Goal: Task Accomplishment & Management: Manage account settings

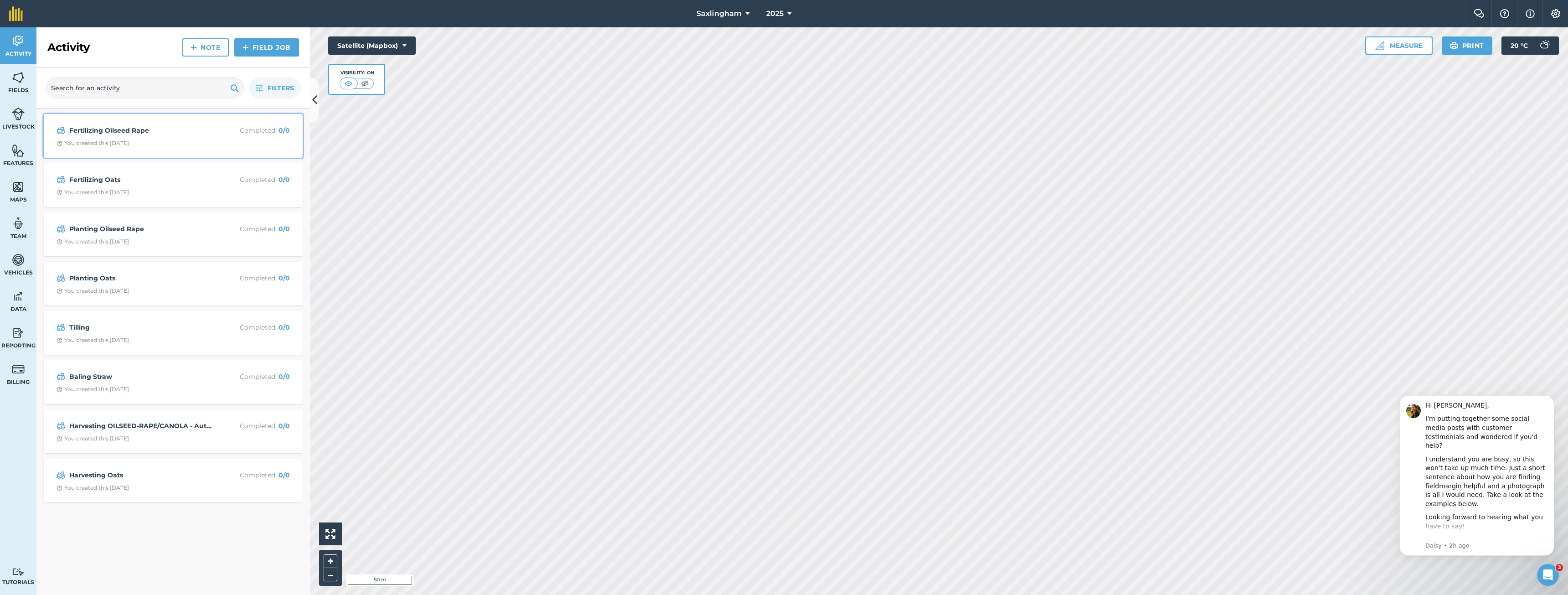
drag, startPoint x: 110, startPoint y: 132, endPoint x: 136, endPoint y: 125, distance: 26.9
click at [110, 132] on strong "Fertilizing Oilseed Rape" at bounding box center [141, 130] width 144 height 10
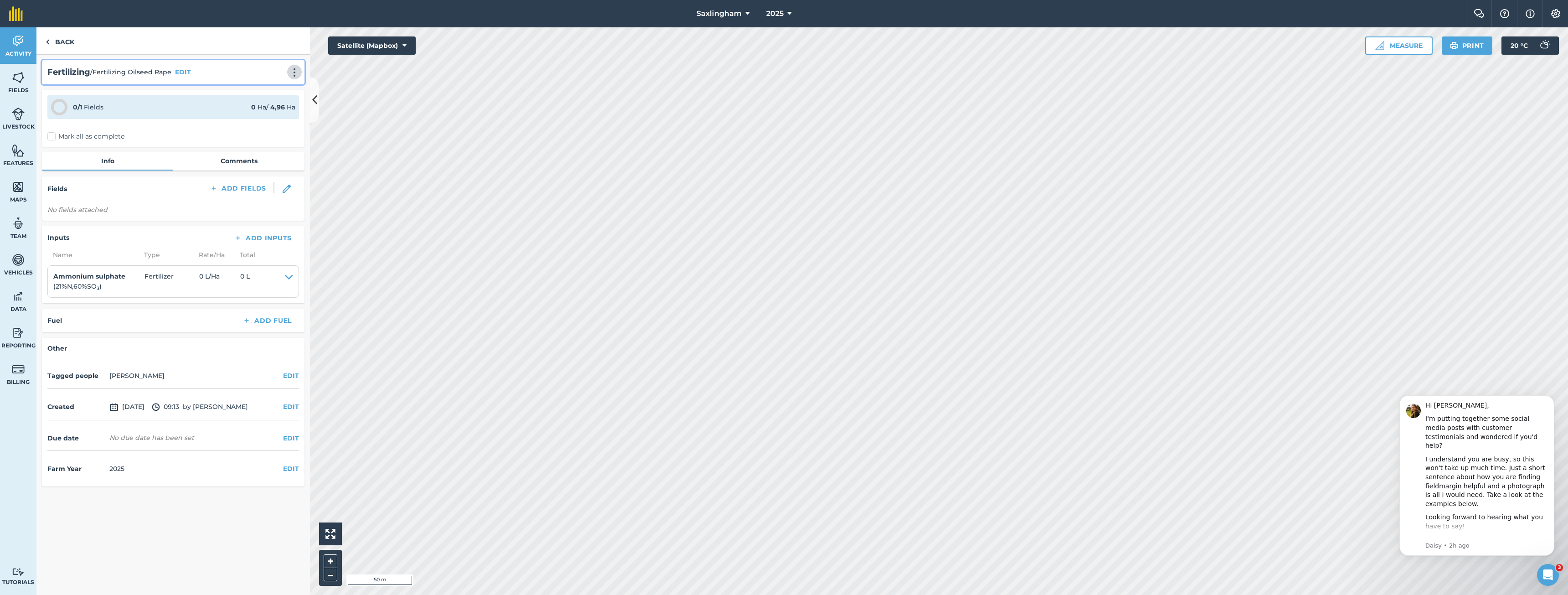
click at [293, 70] on img at bounding box center [294, 73] width 11 height 9
click at [280, 114] on link "Delete" at bounding box center [275, 114] width 58 height 18
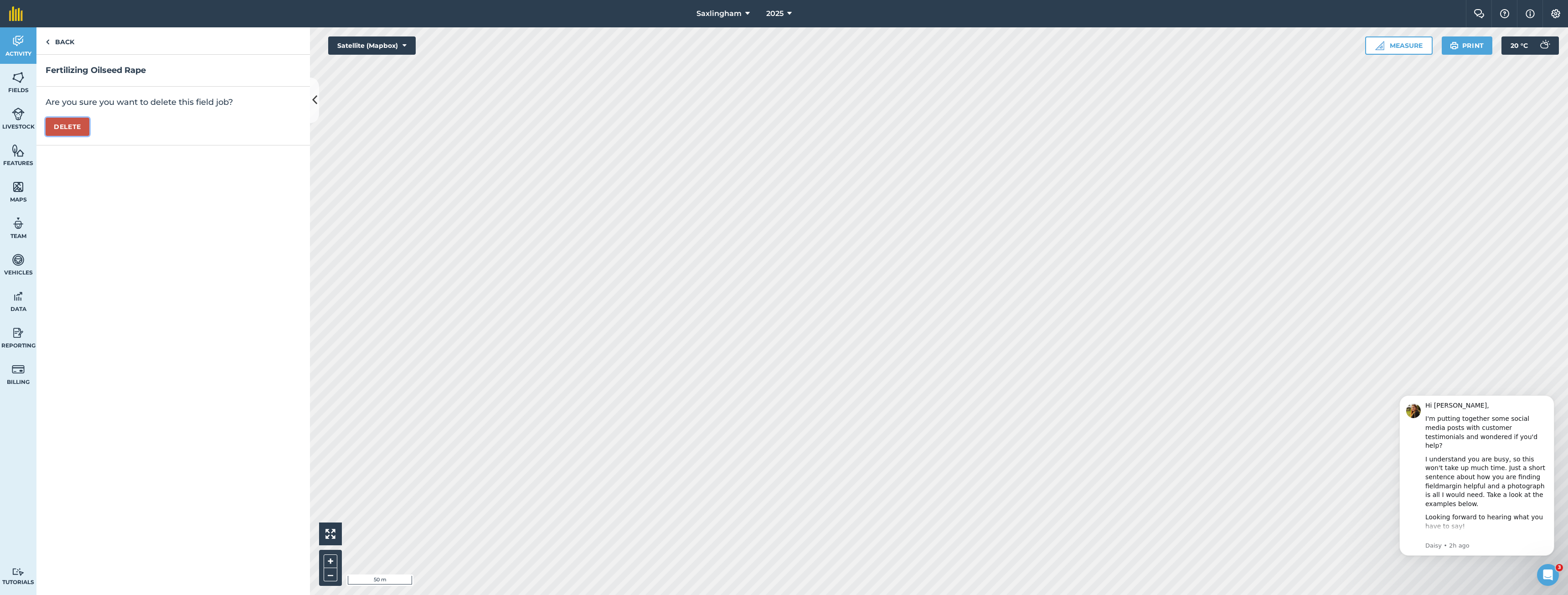
click at [56, 132] on button "Delete" at bounding box center [67, 127] width 44 height 18
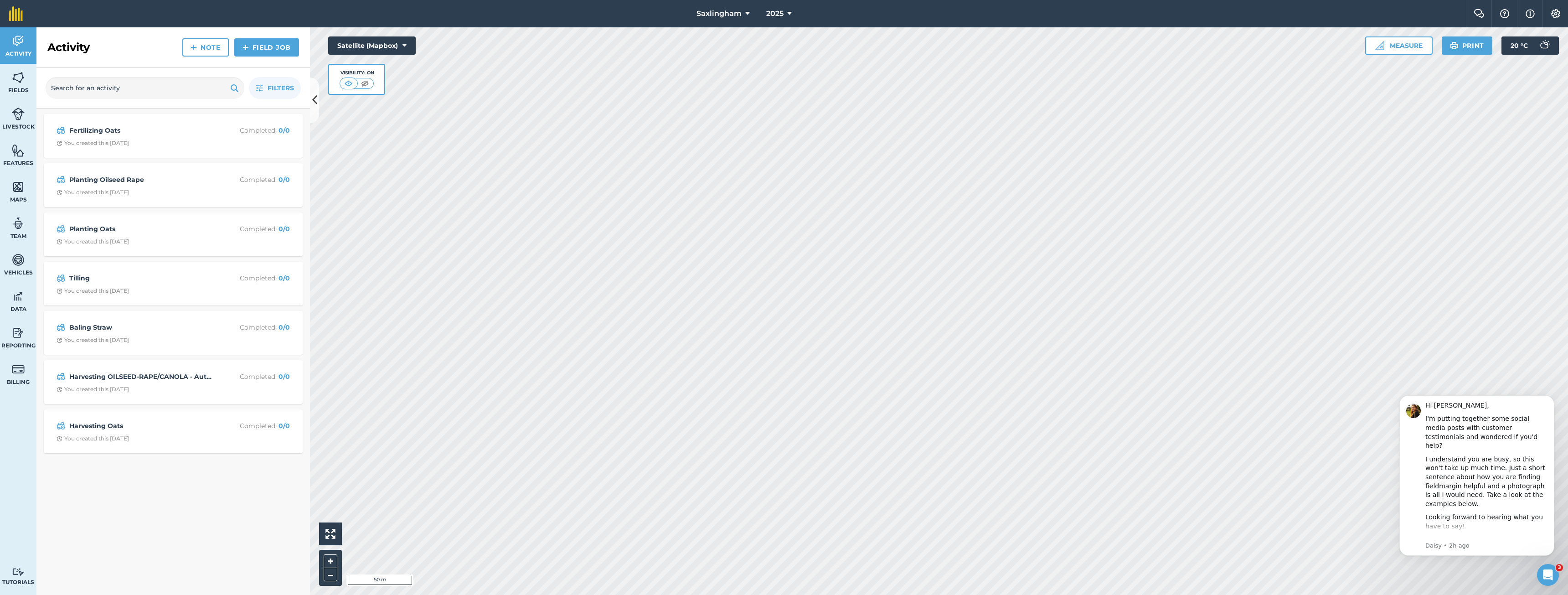
click at [89, 116] on div "Fertilizing Oats Completed : 0 / 0 You created this [DATE]" at bounding box center [173, 136] width 259 height 44
click at [184, 136] on div "Fertilizing Oats Completed : 0 / 0 You created this [DATE]" at bounding box center [173, 135] width 248 height 33
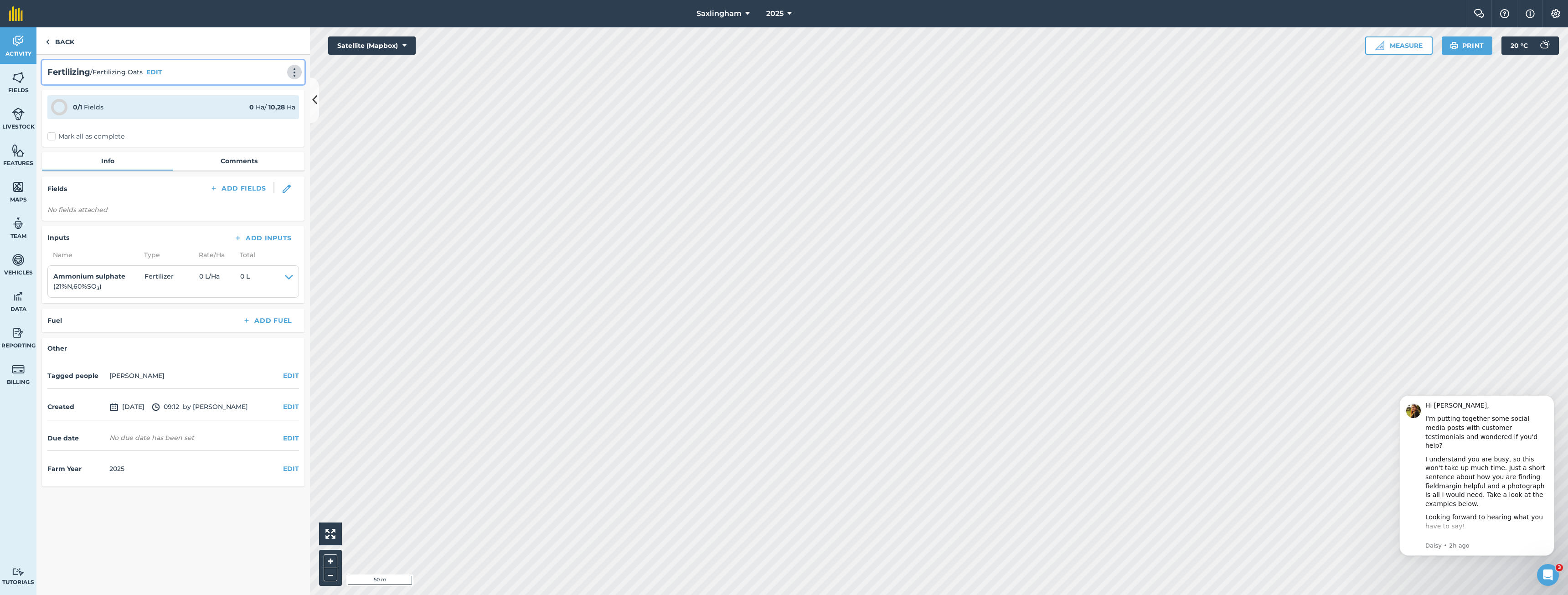
click at [296, 76] on img at bounding box center [294, 73] width 11 height 9
click at [272, 110] on link "Delete" at bounding box center [275, 114] width 58 height 18
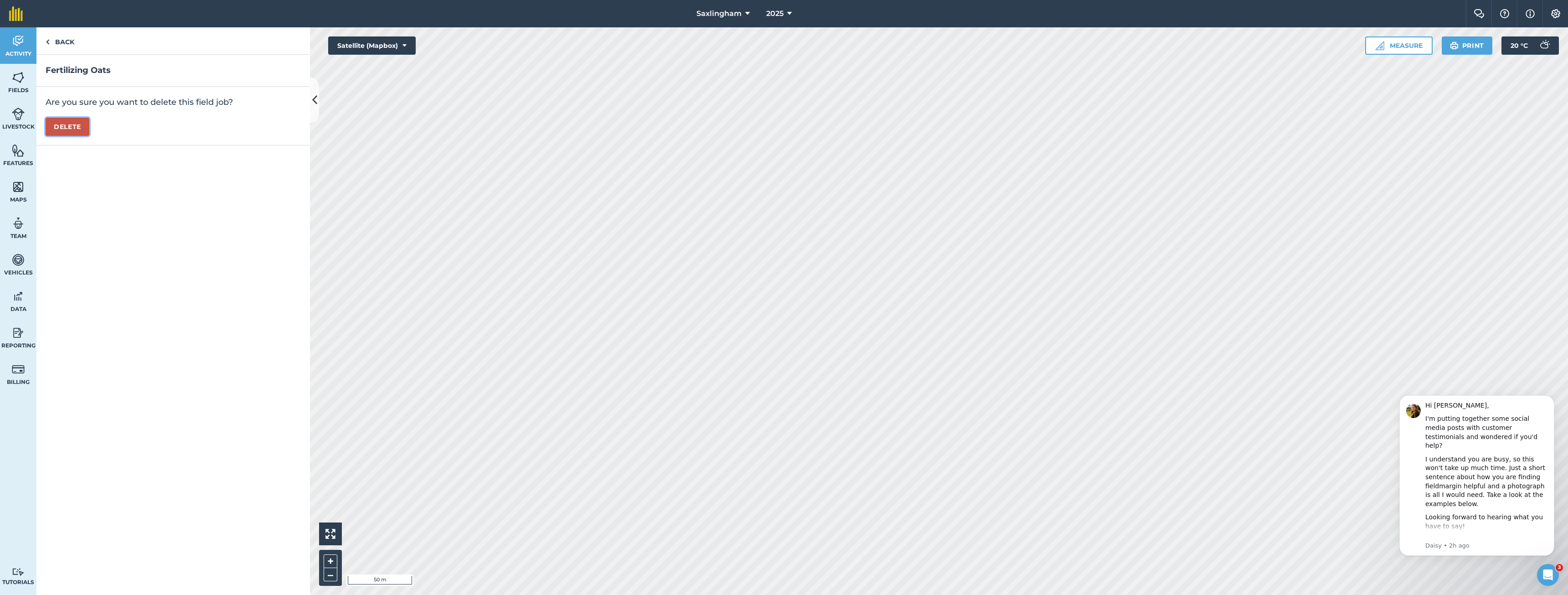
click at [61, 129] on button "Delete" at bounding box center [67, 127] width 44 height 18
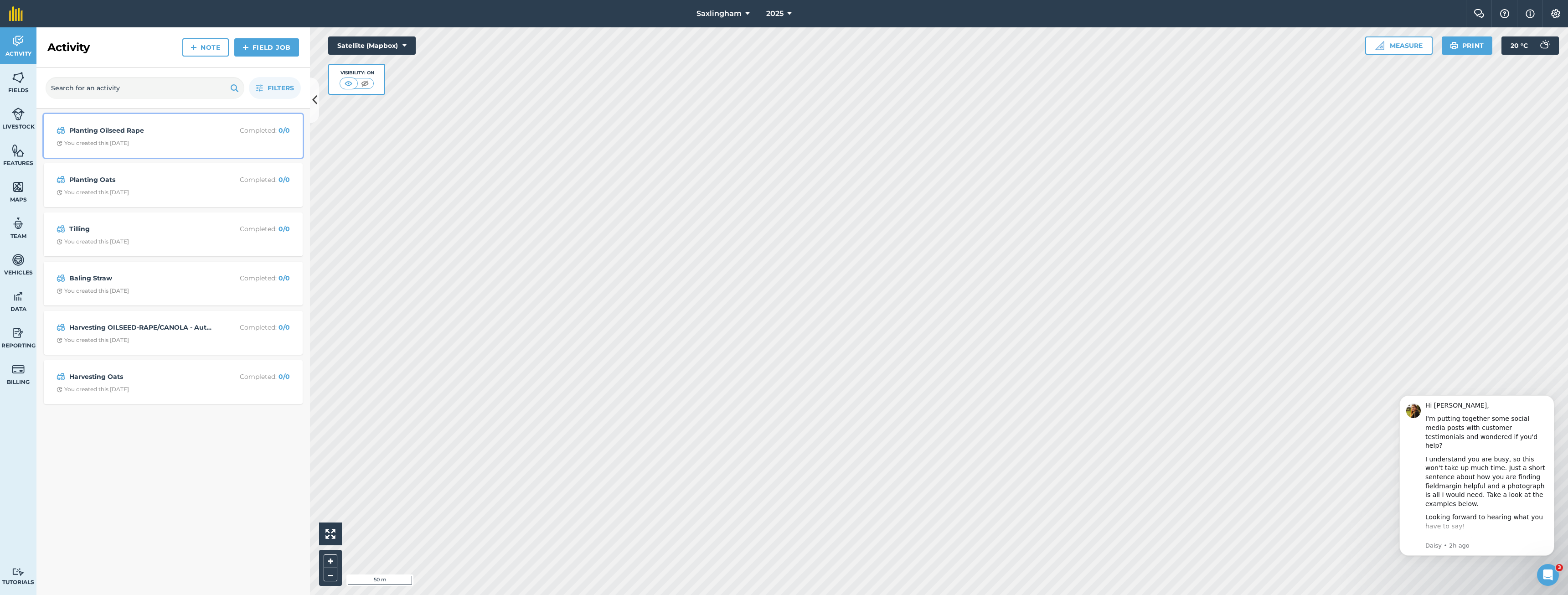
click at [101, 124] on div "Planting Oilseed Rape Completed : 0 / 0 You created this [DATE]" at bounding box center [173, 135] width 248 height 33
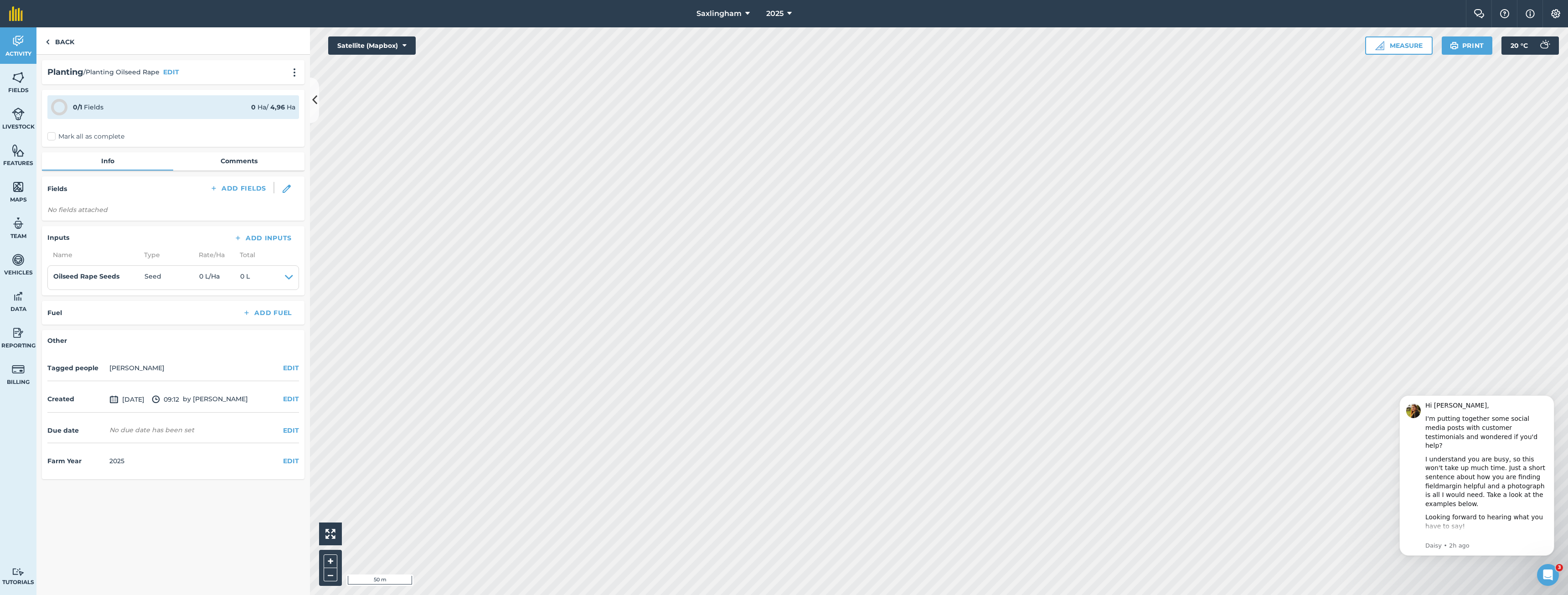
click at [289, 72] on div "Planting / Planting Oilseed Rape EDIT" at bounding box center [173, 72] width 252 height 13
click at [291, 72] on img at bounding box center [294, 73] width 11 height 9
click at [274, 112] on link "Delete" at bounding box center [275, 114] width 58 height 18
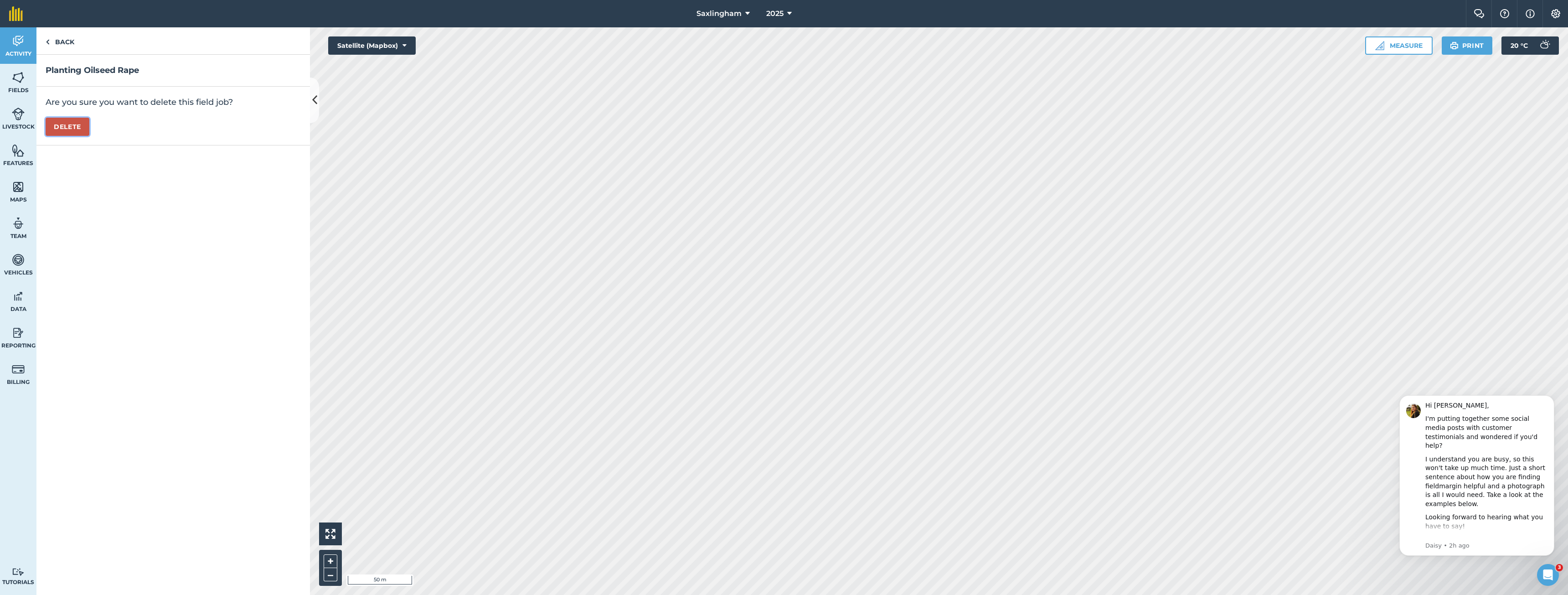
click at [64, 129] on button "Delete" at bounding box center [67, 127] width 44 height 18
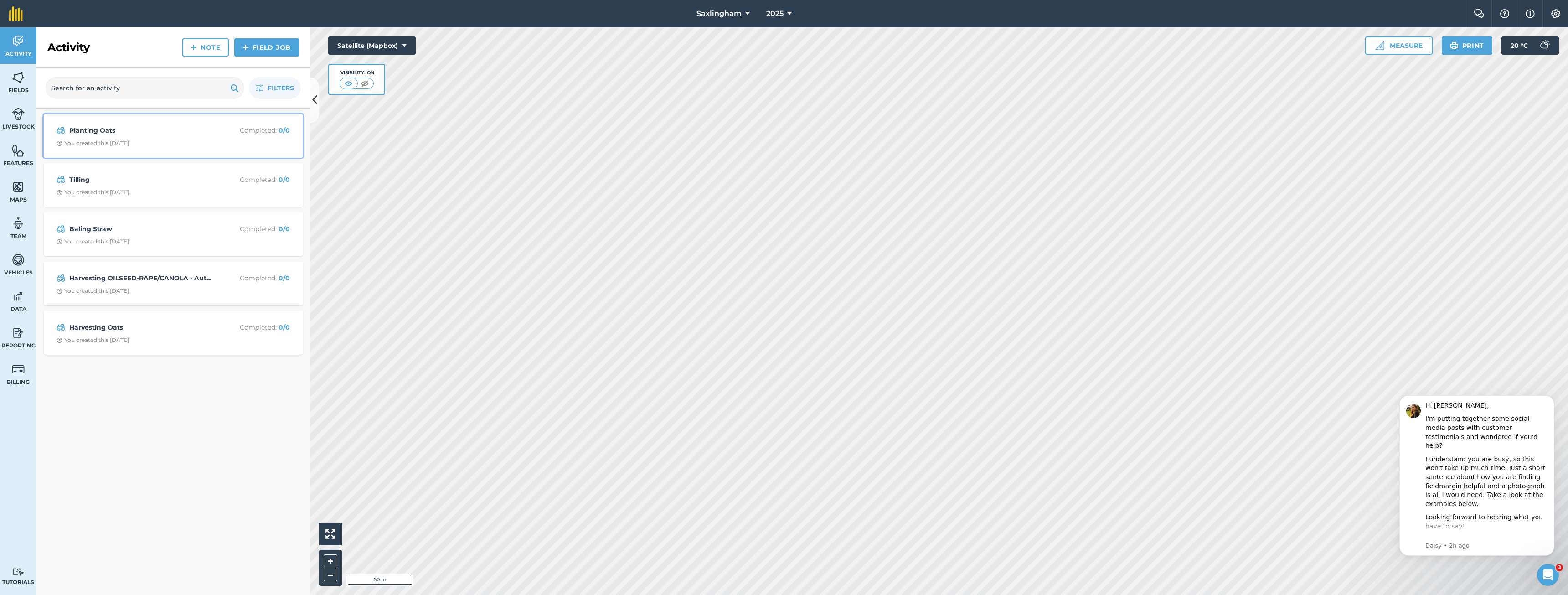
click at [110, 122] on div "Planting Oats Completed : 0 / 0 You created this [DATE]" at bounding box center [173, 135] width 248 height 33
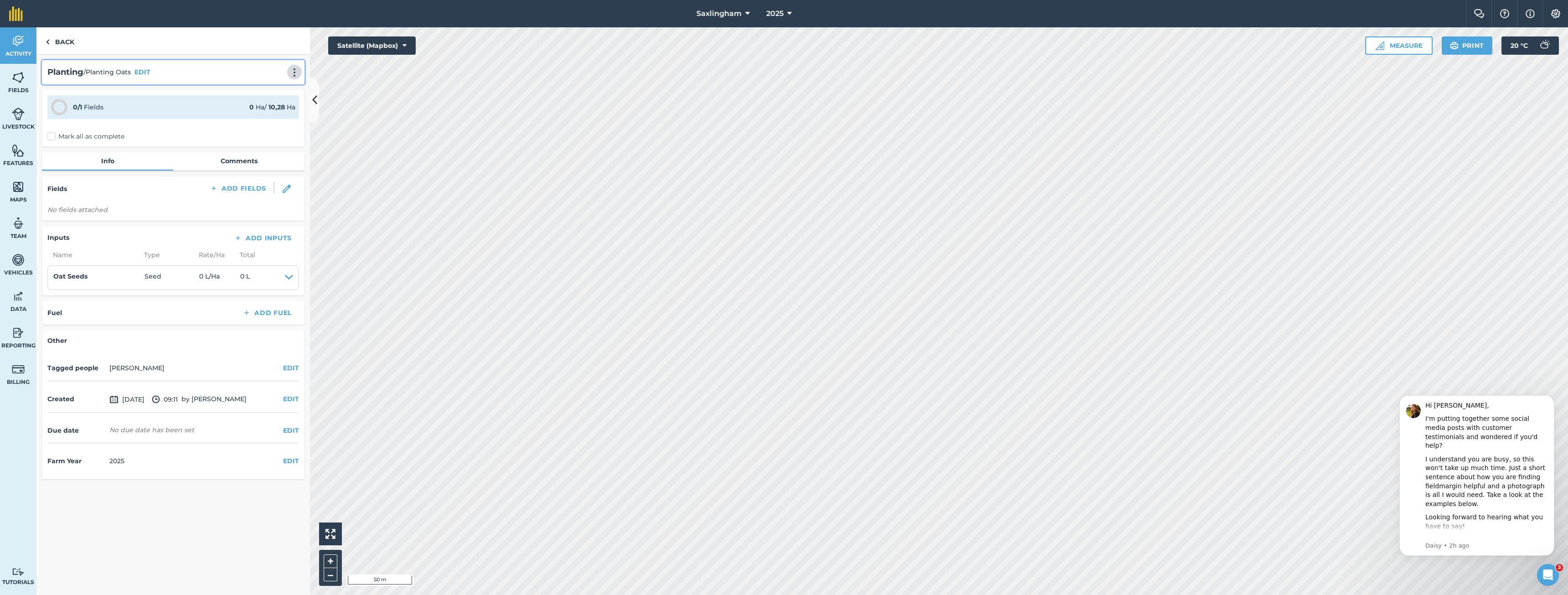
click at [293, 74] on img at bounding box center [294, 73] width 11 height 9
click at [278, 112] on link "Delete" at bounding box center [275, 114] width 58 height 18
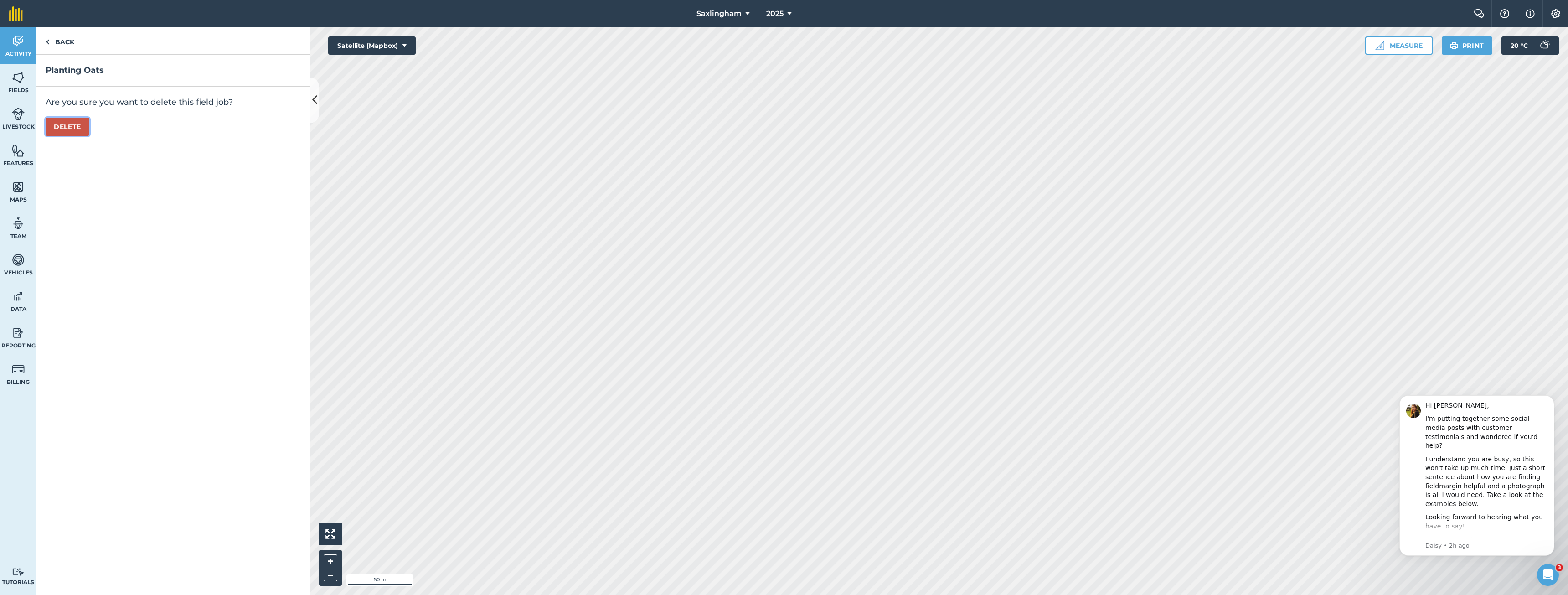
click at [79, 127] on button "Delete" at bounding box center [67, 127] width 44 height 18
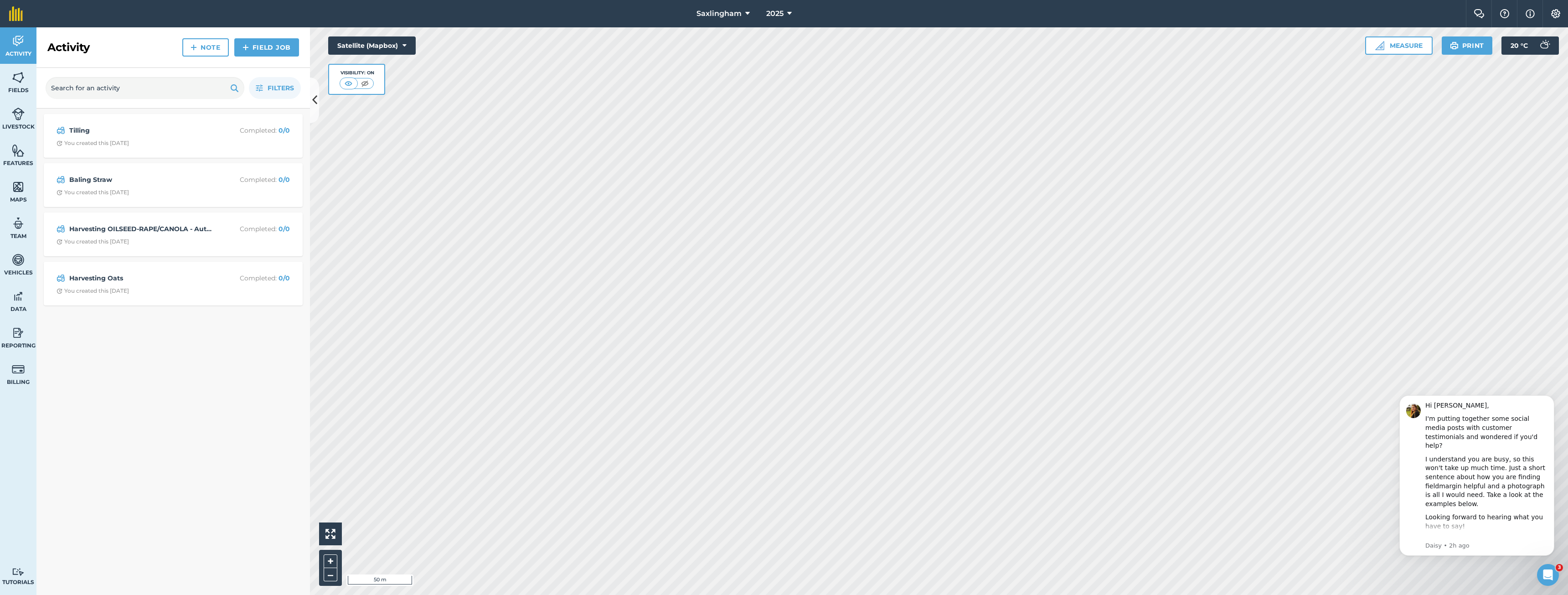
click at [96, 168] on div "Baling Straw Completed : 0 / 0 You created this [DATE]" at bounding box center [173, 185] width 259 height 44
click at [88, 178] on strong "Baling Straw" at bounding box center [141, 179] width 144 height 10
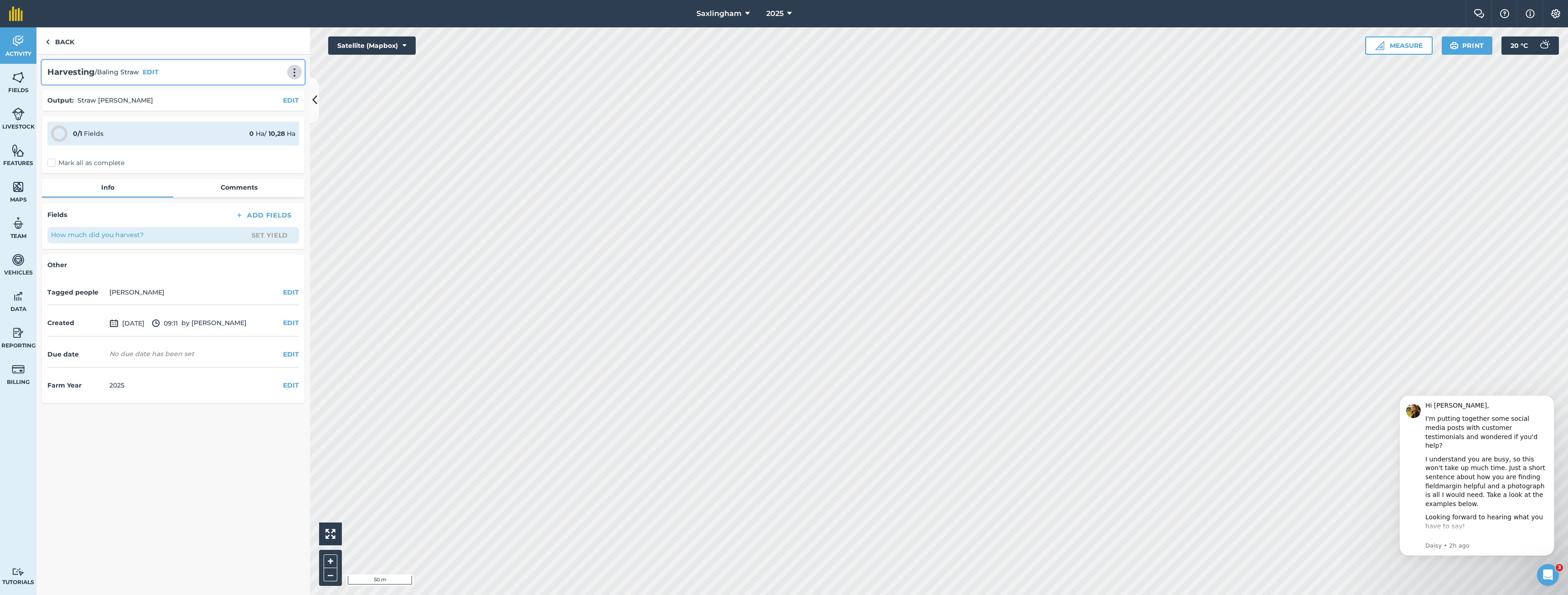
click at [294, 69] on img at bounding box center [294, 73] width 11 height 9
click at [277, 114] on link "Delete" at bounding box center [275, 114] width 58 height 18
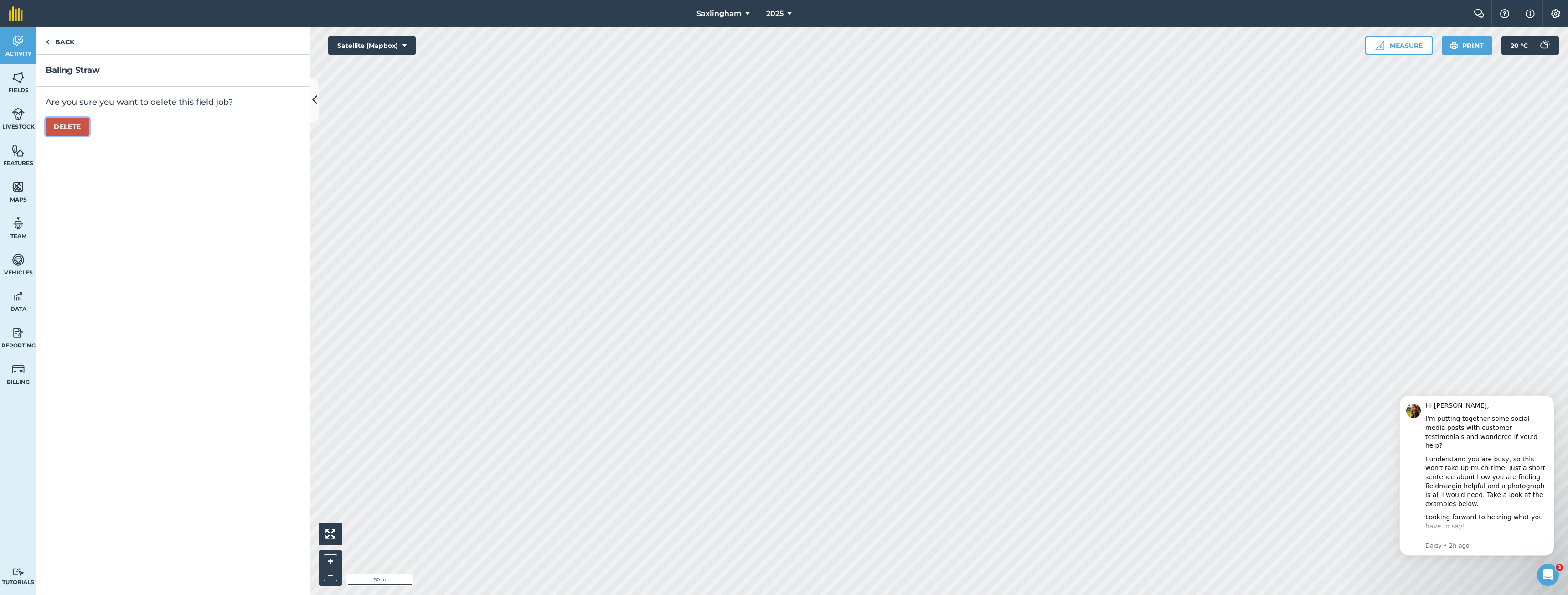
click at [64, 121] on button "Delete" at bounding box center [67, 127] width 44 height 18
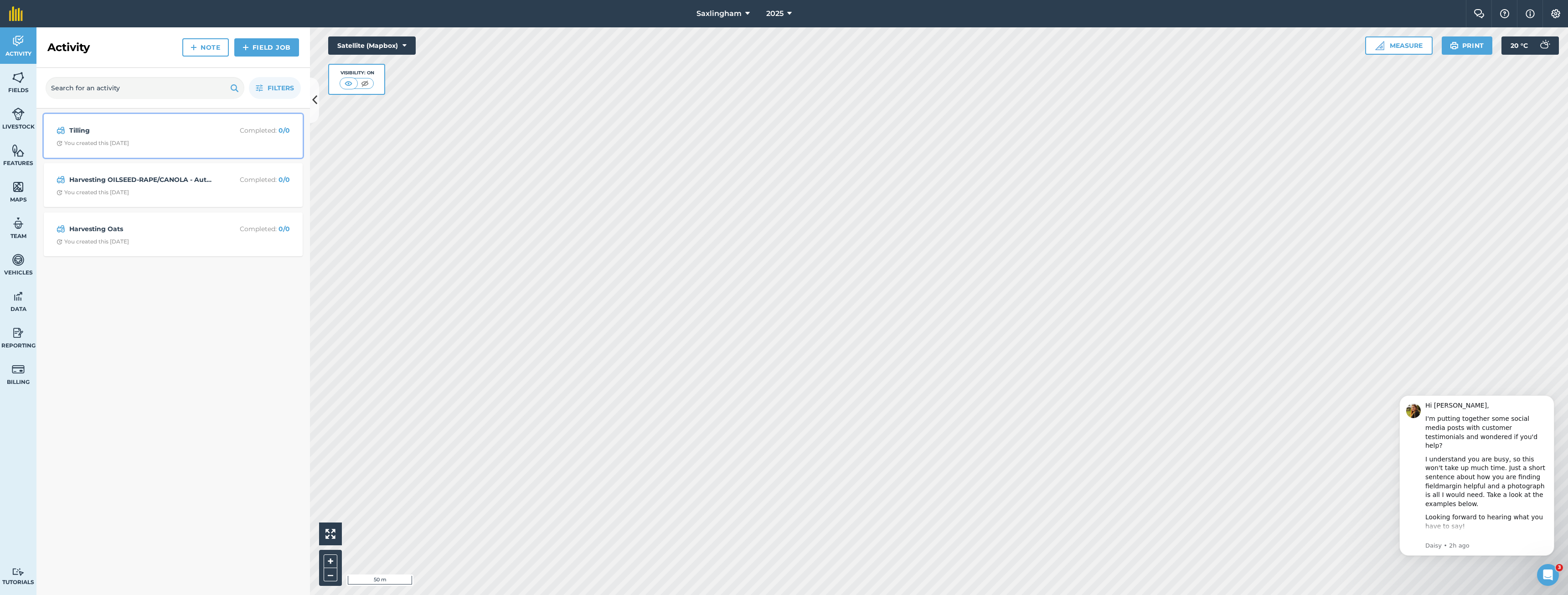
click at [98, 152] on div "Tilling Completed : 0 / 0 You created this [DATE]" at bounding box center [173, 135] width 248 height 33
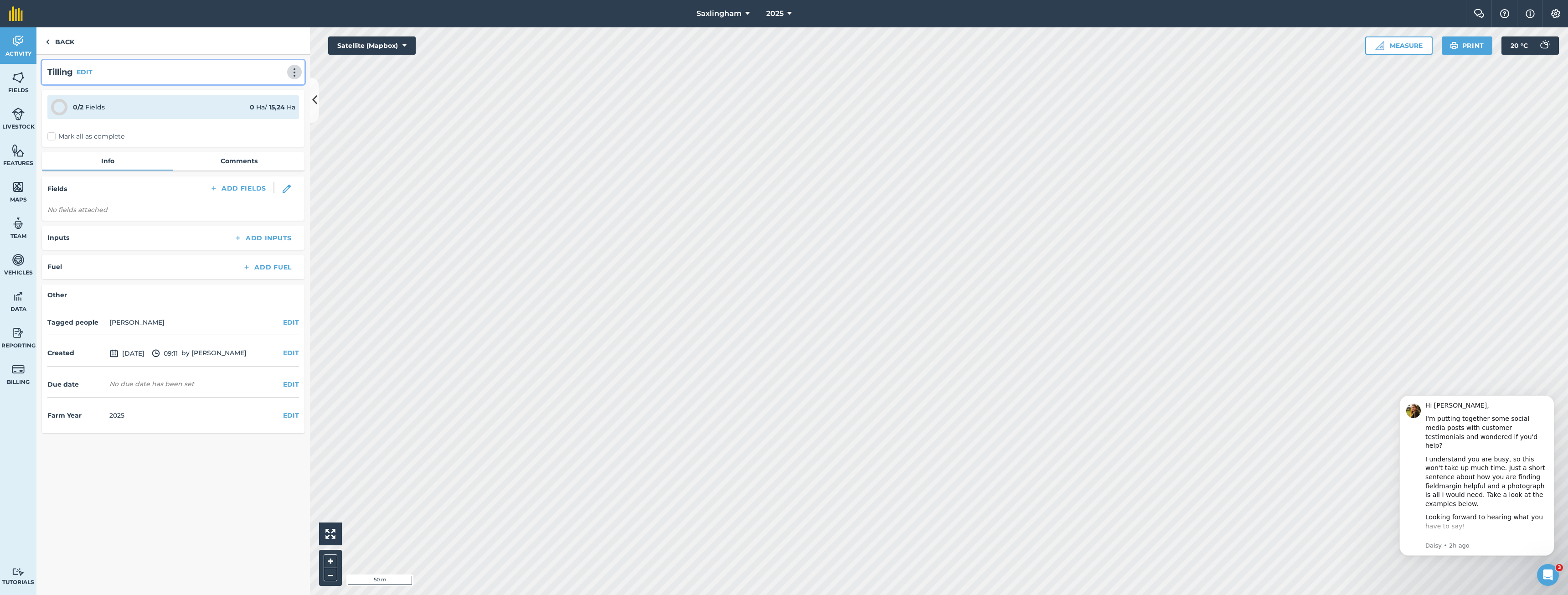
click at [296, 70] on img at bounding box center [294, 73] width 11 height 9
click at [277, 110] on link "Delete" at bounding box center [275, 114] width 58 height 18
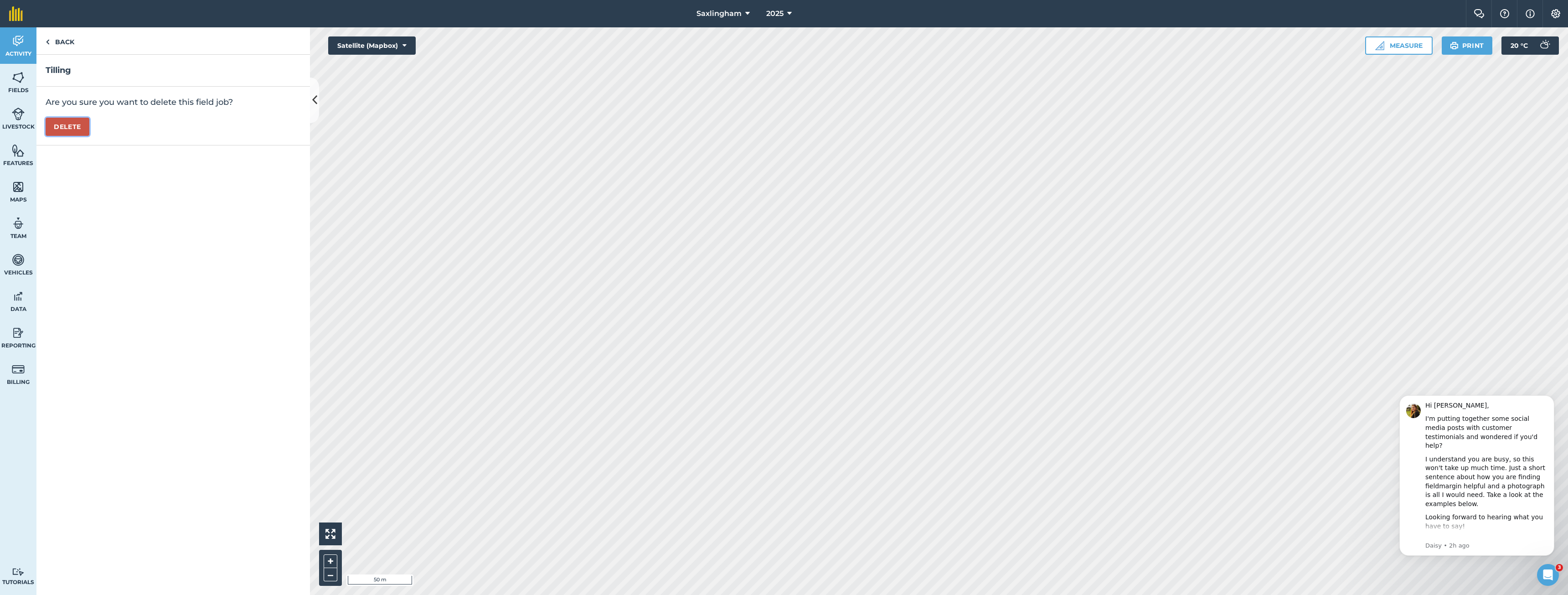
click at [66, 126] on button "Delete" at bounding box center [67, 127] width 44 height 18
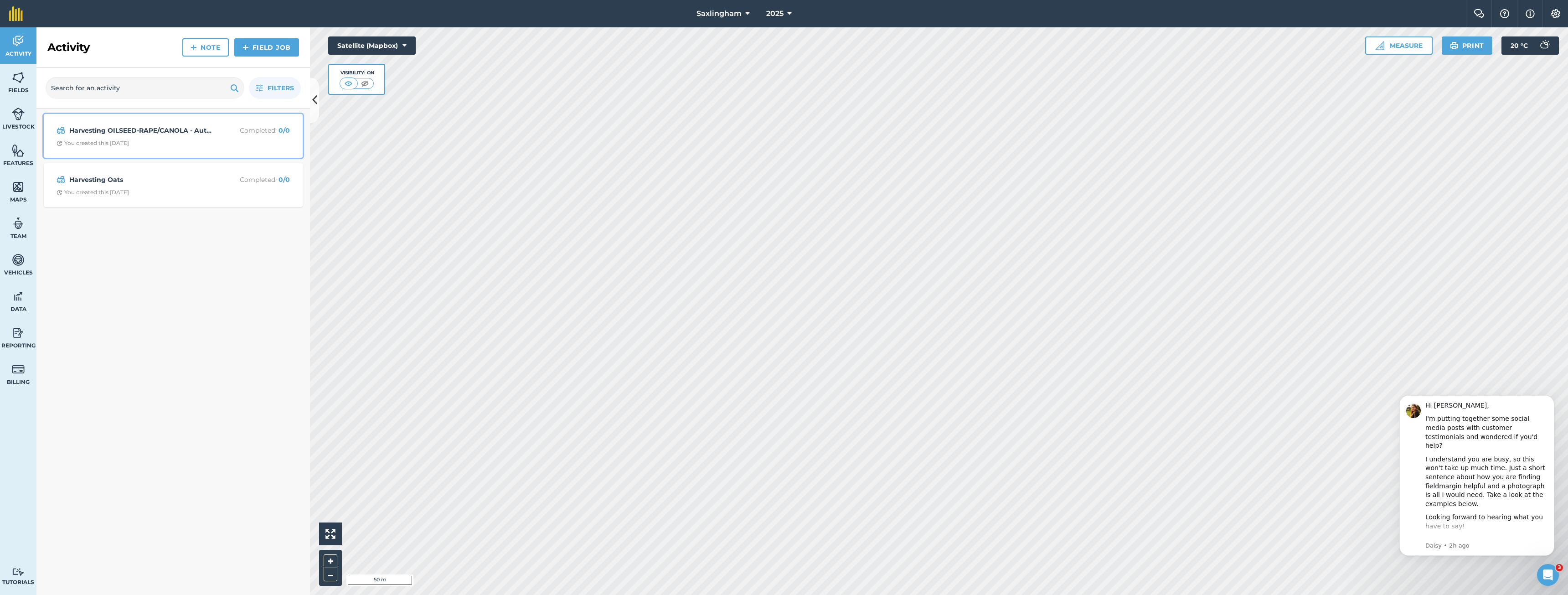
click at [125, 149] on div "Harvesting OILSEED-RAPE/CANOLA - Autumn Completed : 0 / 0 You created this [DAT…" at bounding box center [173, 135] width 248 height 33
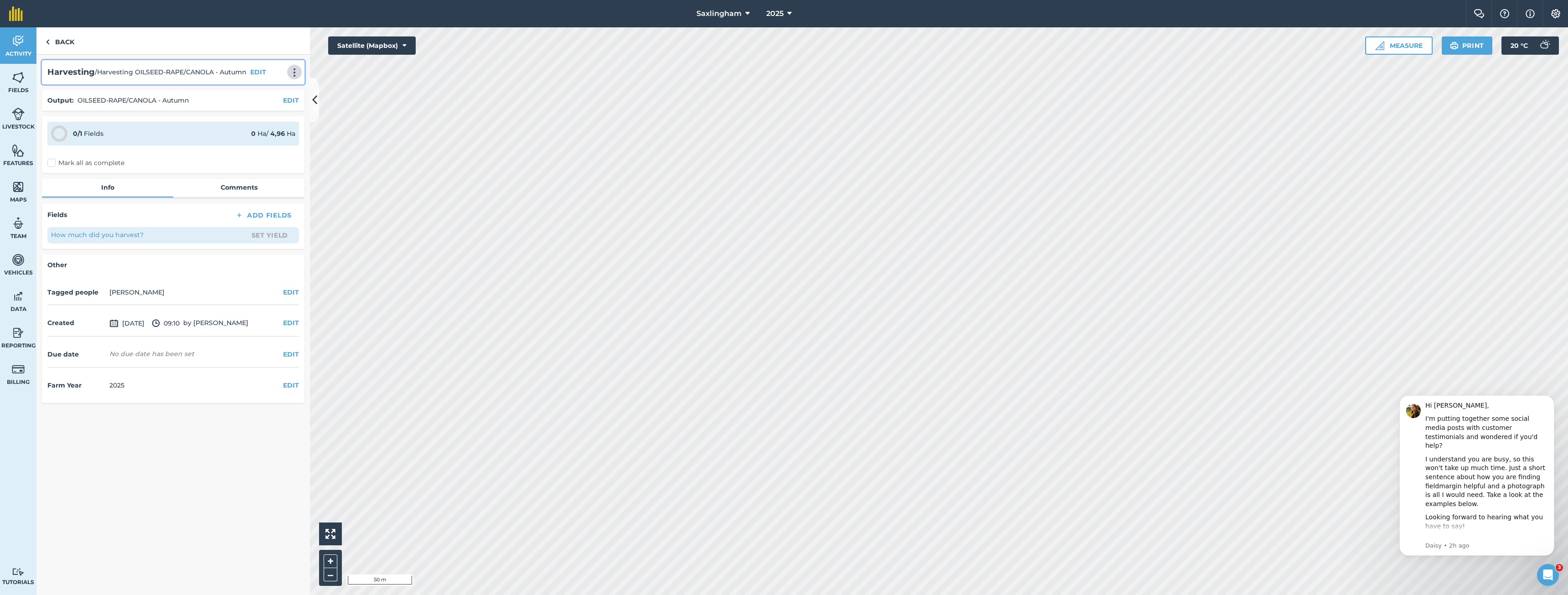
click at [290, 72] on img at bounding box center [294, 73] width 11 height 9
click at [267, 114] on link "Delete" at bounding box center [275, 114] width 58 height 18
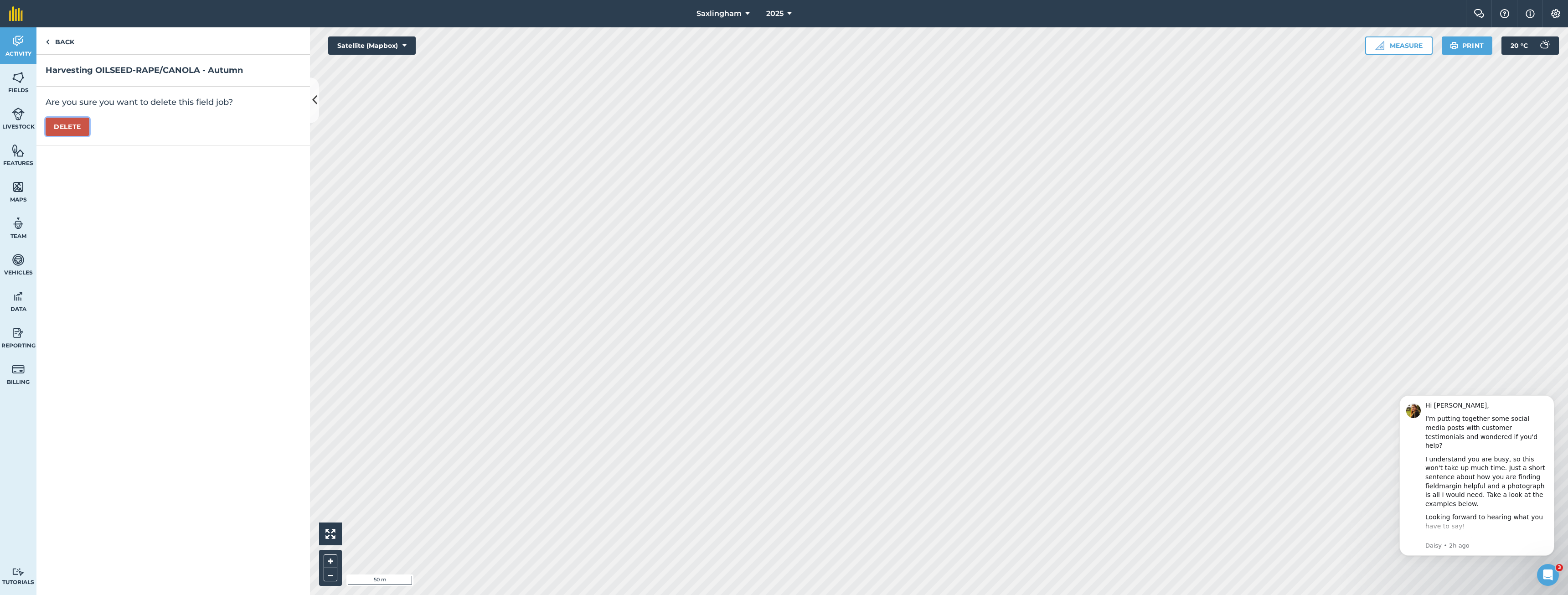
click at [72, 122] on button "Delete" at bounding box center [67, 127] width 44 height 18
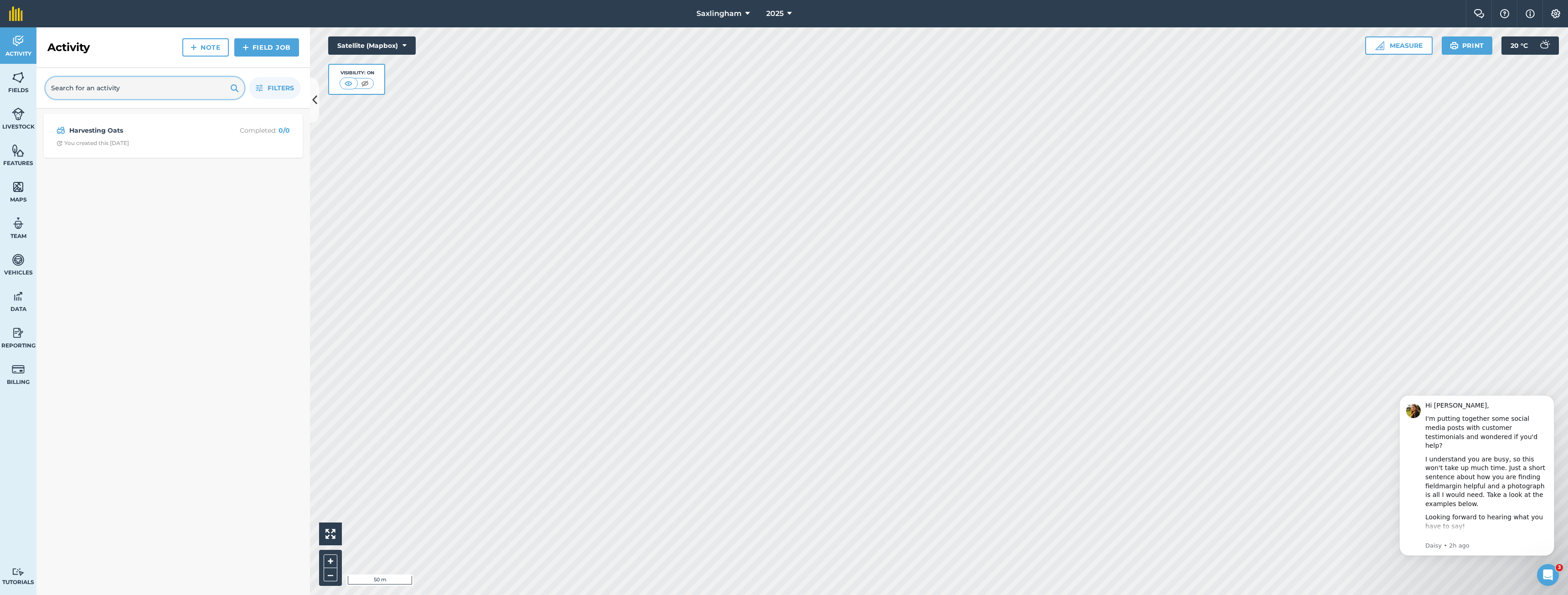
click at [126, 88] on input "text" at bounding box center [144, 88] width 199 height 22
click at [118, 123] on div "Harvesting Oats Completed : 0 / 0 You created this [DATE]" at bounding box center [173, 135] width 248 height 33
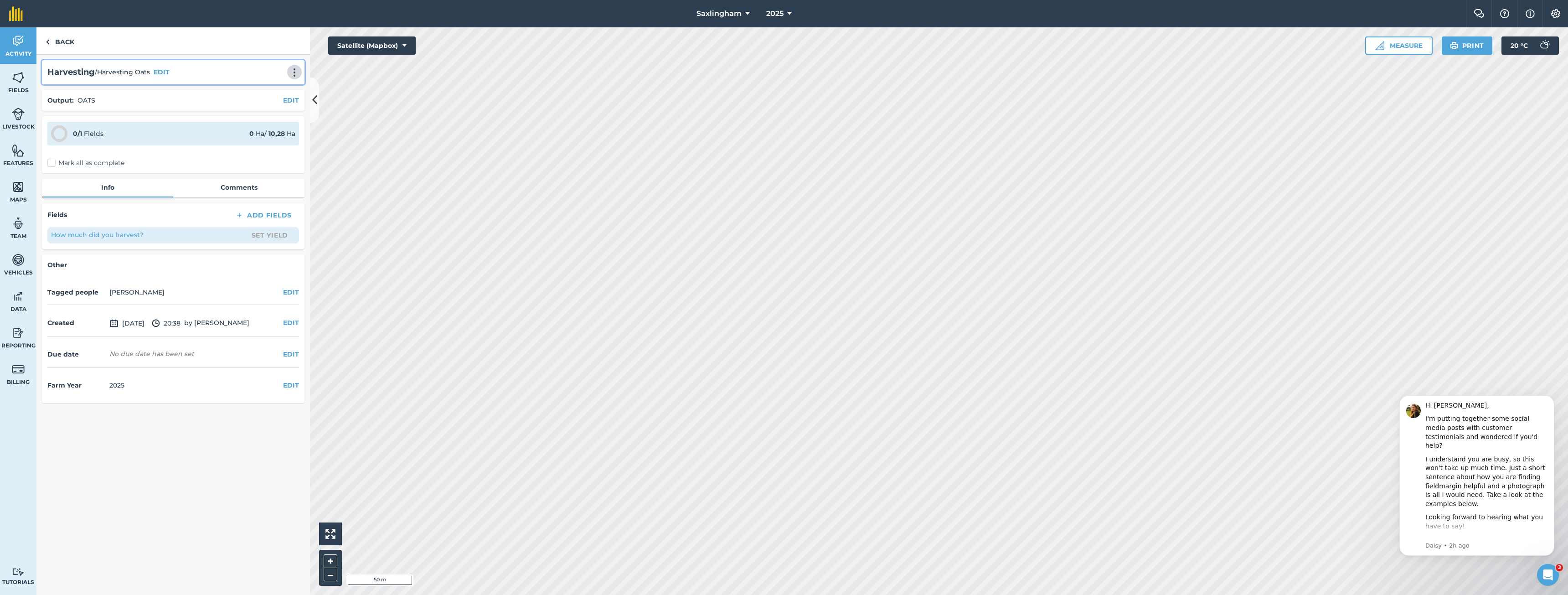
drag, startPoint x: 292, startPoint y: 71, endPoint x: 292, endPoint y: 77, distance: 6.0
click at [292, 72] on img at bounding box center [294, 73] width 11 height 9
click at [281, 112] on link "Delete" at bounding box center [275, 114] width 58 height 18
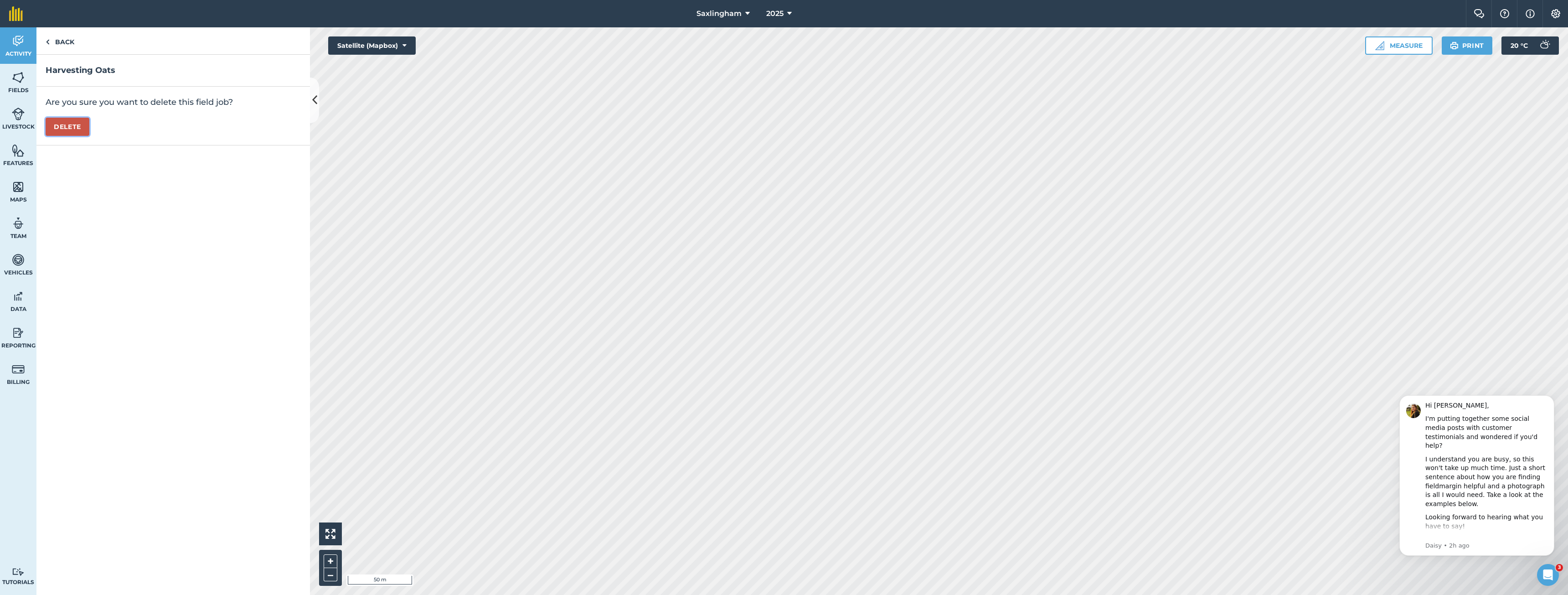
click at [67, 127] on button "Delete" at bounding box center [67, 127] width 44 height 18
